Goal: Find specific page/section

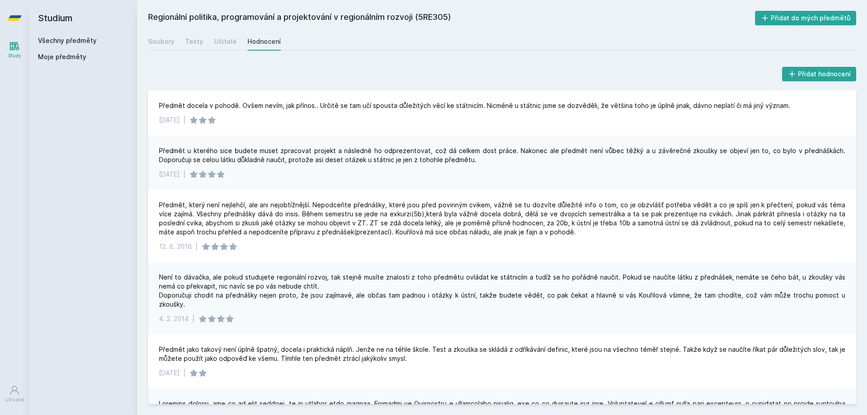
drag, startPoint x: 231, startPoint y: 60, endPoint x: 237, endPoint y: 60, distance: 6.3
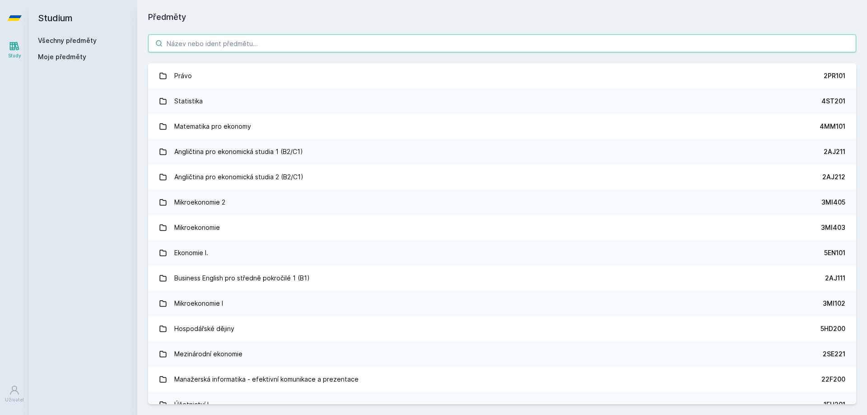
click at [257, 37] on input "search" at bounding box center [502, 43] width 708 height 18
paste input "5PR221"
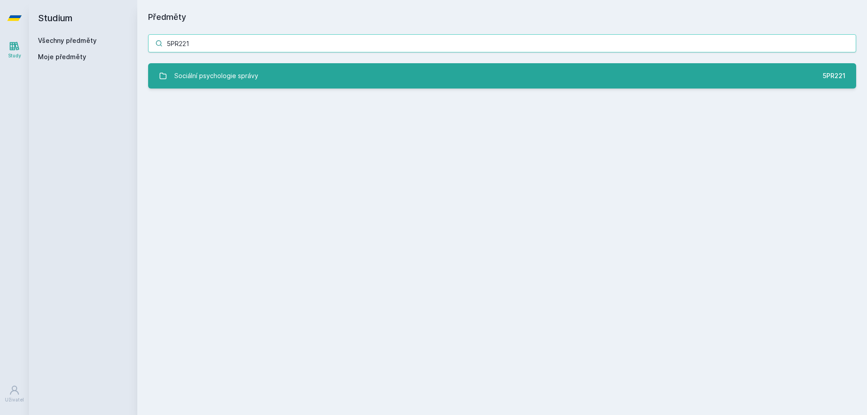
type input "5PR221"
click at [289, 72] on link "Sociální psychologie správy 5PR221" at bounding box center [502, 75] width 708 height 25
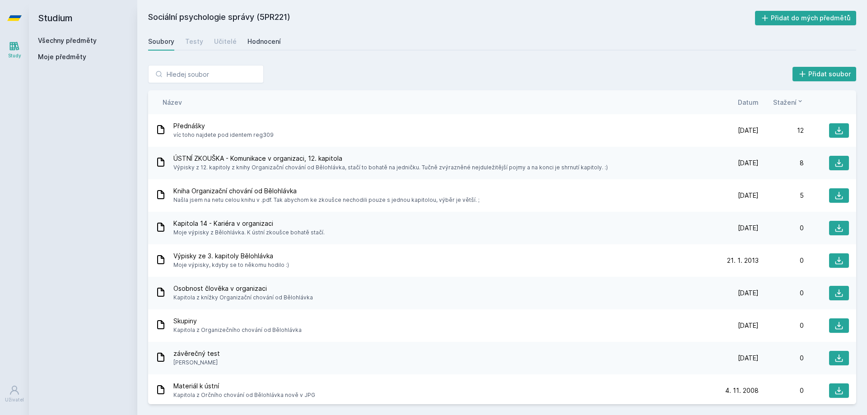
click at [262, 42] on div "Hodnocení" at bounding box center [264, 41] width 33 height 9
